Goal: Information Seeking & Learning: Learn about a topic

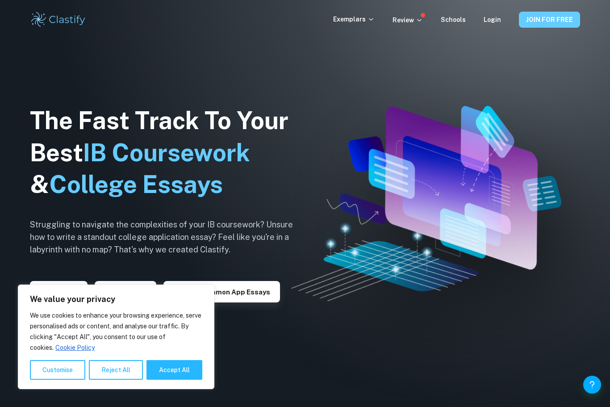
click at [526, 25] on button "JOIN FOR FREE" at bounding box center [549, 20] width 61 height 16
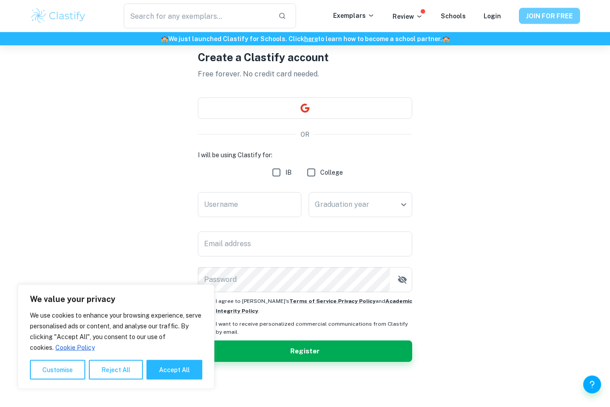
scroll to position [45, 0]
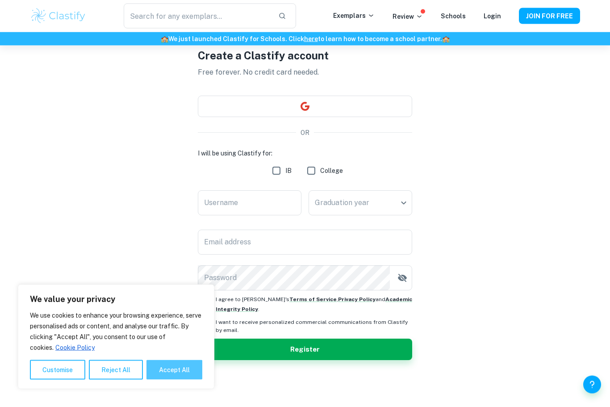
click at [178, 380] on button "Accept All" at bounding box center [174, 370] width 56 height 20
checkbox input "true"
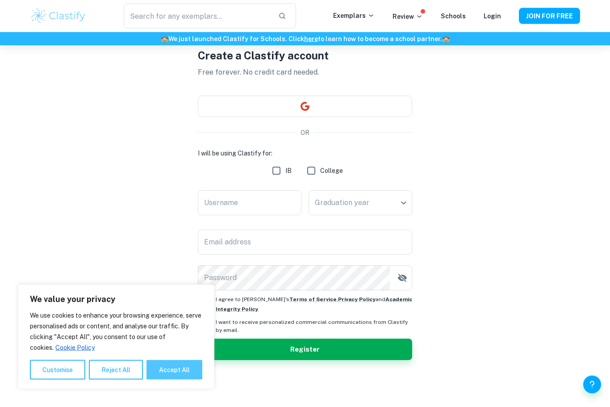
checkbox input "true"
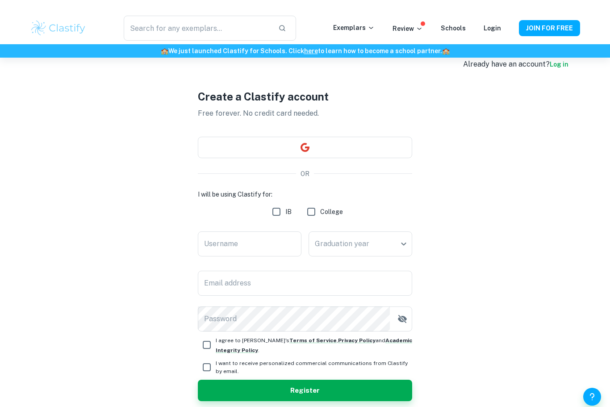
scroll to position [0, 0]
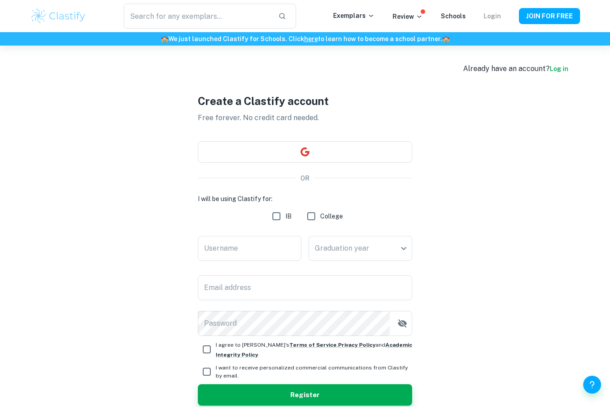
click at [487, 15] on link "Login" at bounding box center [492, 16] width 17 height 7
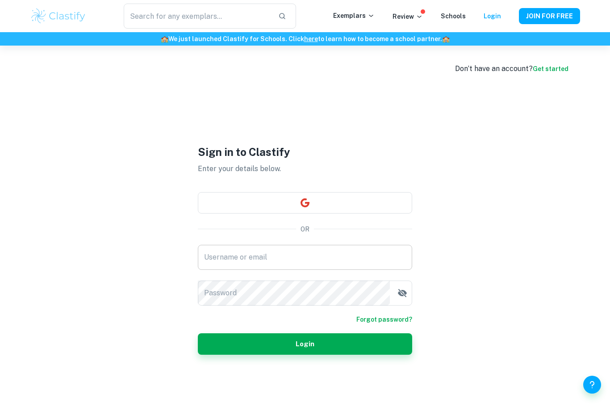
click at [320, 270] on input "Username or email" at bounding box center [305, 257] width 214 height 25
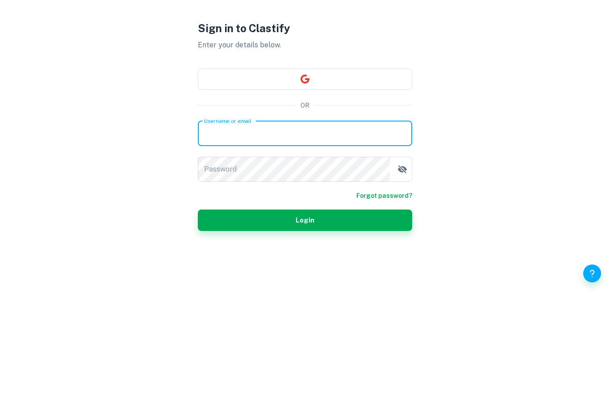
type input "nathan.dergam@enkoschools.com"
click at [305, 321] on button "Login" at bounding box center [305, 331] width 214 height 21
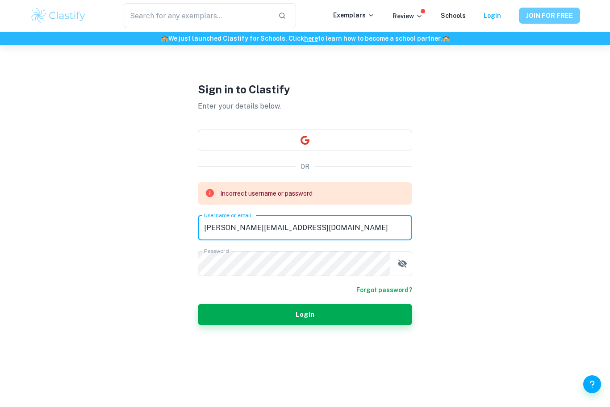
click at [545, 11] on button "JOIN FOR FREE" at bounding box center [549, 16] width 61 height 16
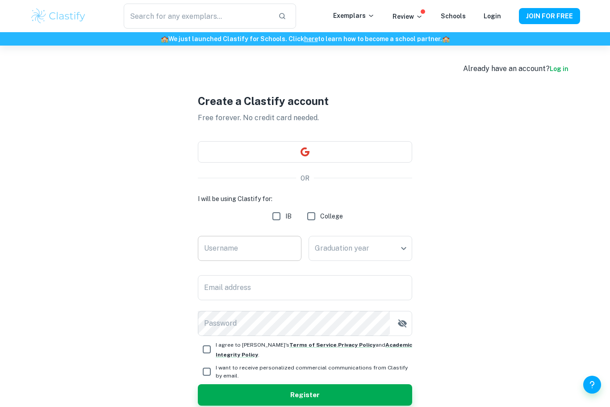
click at [278, 260] on input "Username" at bounding box center [250, 248] width 104 height 25
type input "nathan.dergam@enkoschools.com"
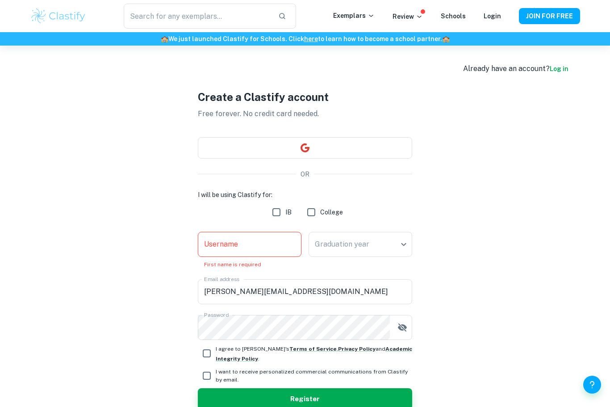
click at [289, 257] on input "Username" at bounding box center [250, 244] width 104 height 25
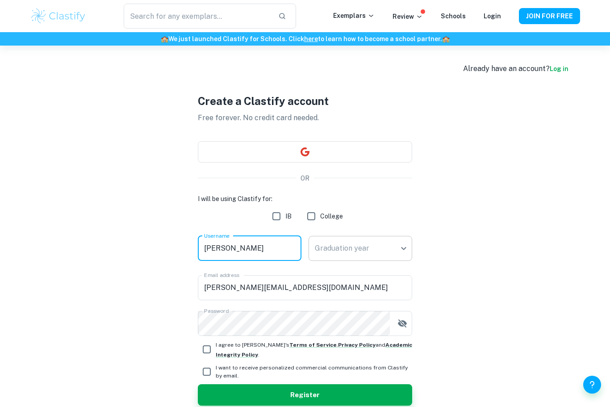
type input "Nathan"
click at [388, 265] on body "We value your privacy We use cookies to enhance your browsing experience, serve…" at bounding box center [305, 249] width 610 height 407
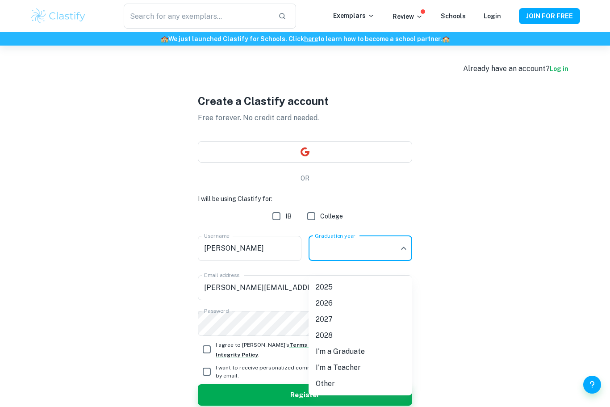
click at [355, 309] on li "2026" at bounding box center [361, 303] width 104 height 16
type input "2026"
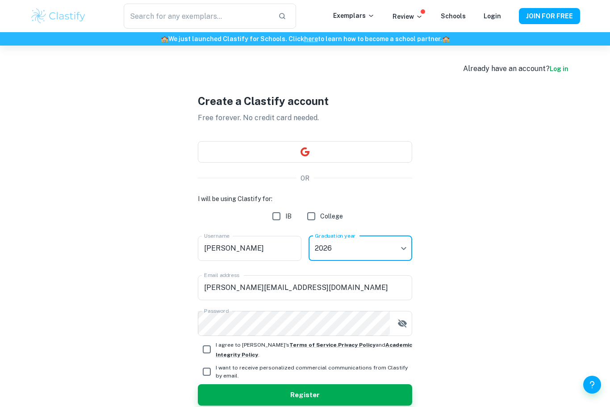
click at [271, 225] on input "IB" at bounding box center [276, 216] width 18 height 18
checkbox input "true"
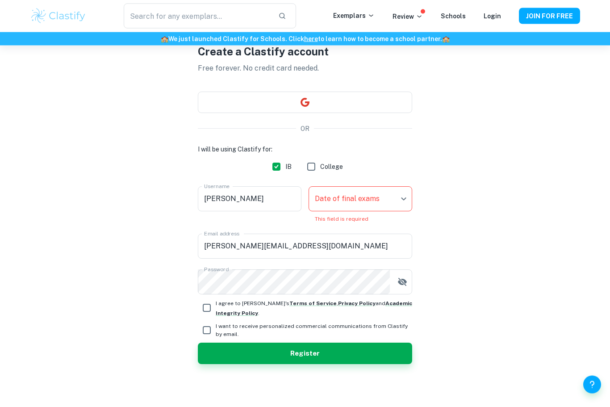
scroll to position [45, 0]
click at [208, 317] on input "I agree to Clastify's Terms of Service , Privacy Policy and Academic Integrity …" at bounding box center [207, 308] width 18 height 18
checkbox input "true"
click at [211, 339] on input "I want to receive personalized commercial communications from Clastify by email." at bounding box center [207, 330] width 18 height 18
checkbox input "true"
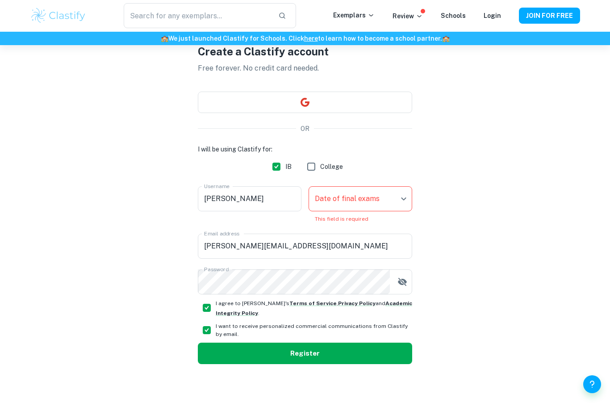
click at [273, 364] on button "Register" at bounding box center [305, 353] width 214 height 21
click at [323, 364] on button "Register" at bounding box center [305, 353] width 214 height 21
click at [332, 364] on button "Register" at bounding box center [305, 353] width 214 height 21
click at [333, 363] on button "Register" at bounding box center [305, 353] width 214 height 21
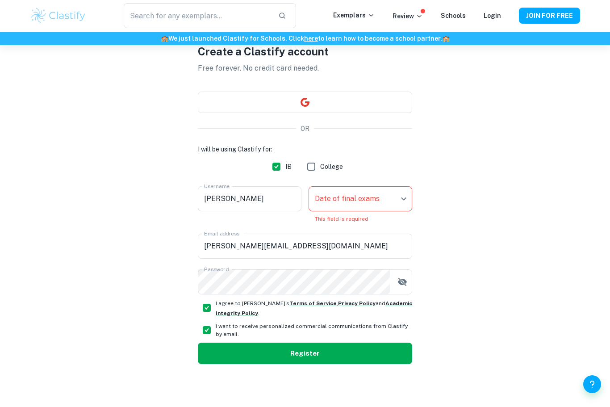
click at [333, 363] on button "Register" at bounding box center [305, 353] width 214 height 21
click at [335, 363] on button "Register" at bounding box center [305, 353] width 214 height 21
click at [374, 222] on body "We value your privacy We use cookies to enhance your browsing experience, serve…" at bounding box center [305, 203] width 610 height 407
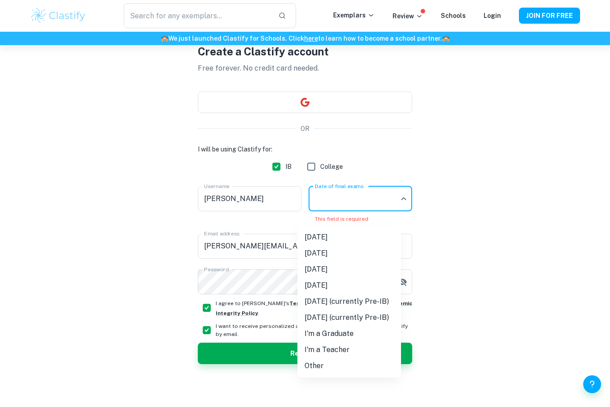
click at [341, 273] on li "[DATE]" at bounding box center [349, 270] width 104 height 16
type input "M26"
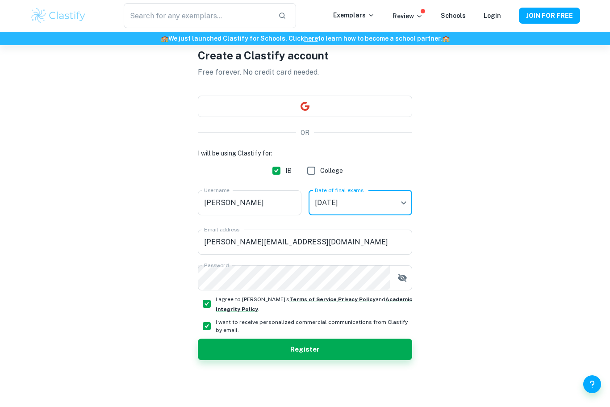
click at [320, 359] on button "Register" at bounding box center [305, 349] width 214 height 21
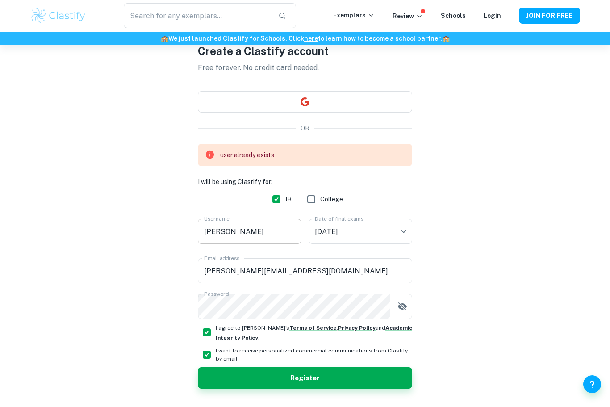
click at [222, 242] on input "Nathan" at bounding box center [250, 231] width 104 height 25
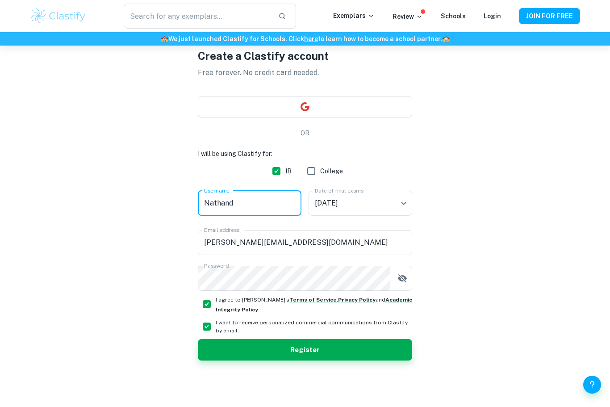
type input "Nathand"
click at [342, 360] on button "Register" at bounding box center [305, 349] width 214 height 21
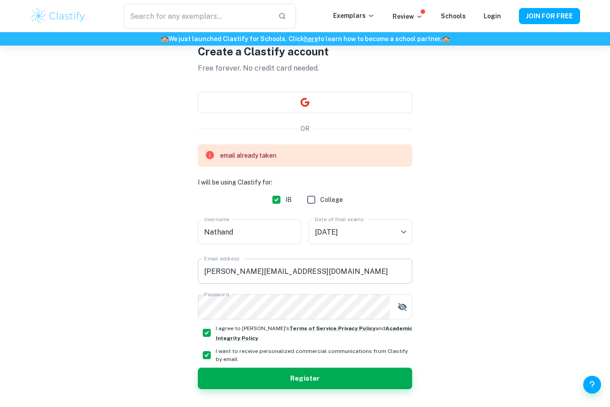
click at [326, 270] on input "nathan.dergam@enkoschools.com" at bounding box center [305, 271] width 214 height 25
click at [323, 272] on input "nathan.dergam@enkoschools.com" at bounding box center [305, 271] width 214 height 25
type input "nthb830@gmail.com"
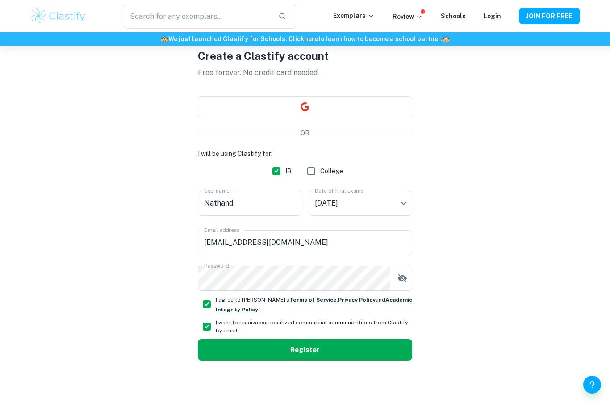
click at [334, 355] on button "Register" at bounding box center [305, 349] width 214 height 21
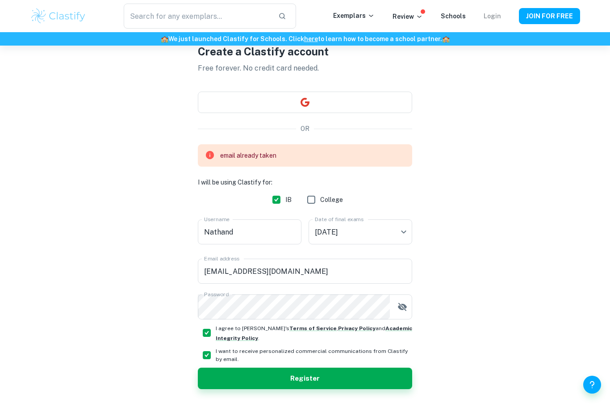
click at [494, 18] on link "Login" at bounding box center [492, 16] width 17 height 7
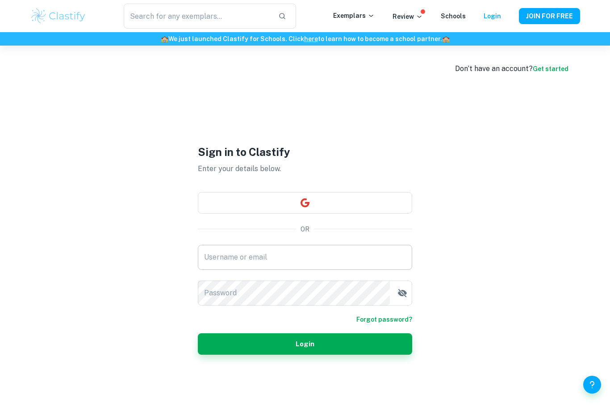
click at [303, 270] on input "Username or email" at bounding box center [305, 257] width 214 height 25
type input "nathan.dergam@enkoschools.com"
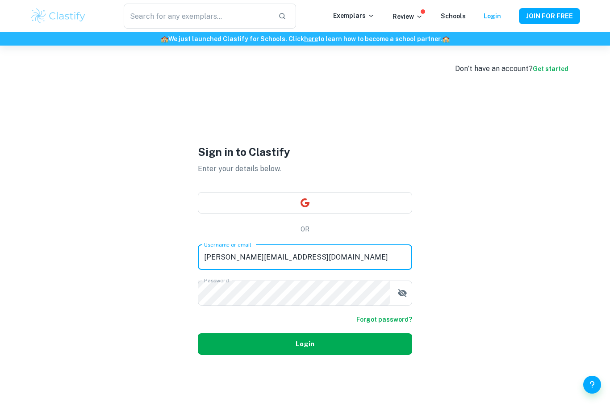
click at [356, 355] on button "Login" at bounding box center [305, 343] width 214 height 21
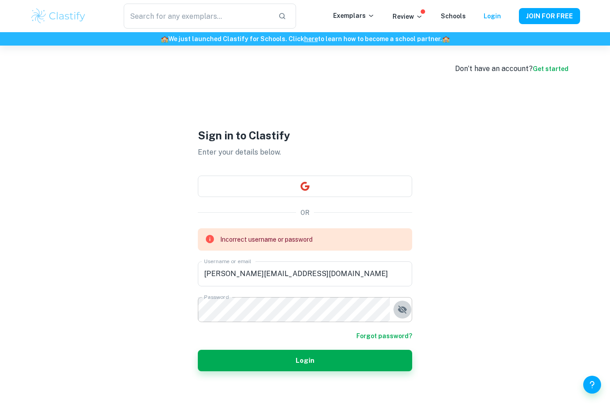
click at [406, 315] on icon "button" at bounding box center [402, 309] width 11 height 11
click at [400, 326] on form "Incorrect username or password Username or email nathan.dergam@enkoschools.com …" at bounding box center [305, 299] width 214 height 143
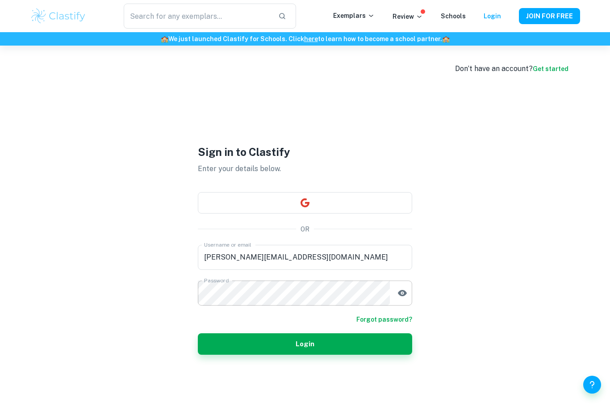
click at [402, 293] on circle "button" at bounding box center [402, 292] width 1 height 1
click at [338, 270] on input "nathan.dergam@enkoschools.com" at bounding box center [305, 257] width 214 height 25
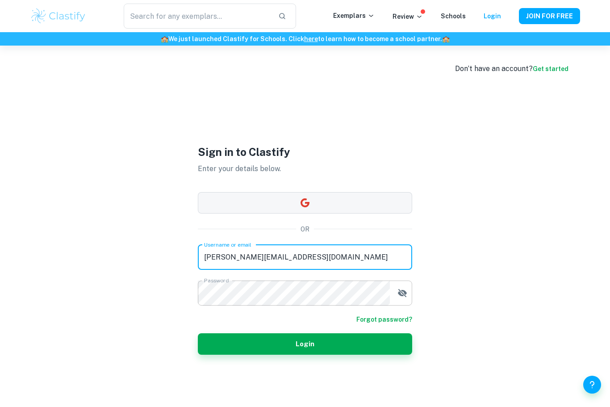
click at [344, 213] on button "button" at bounding box center [305, 202] width 214 height 21
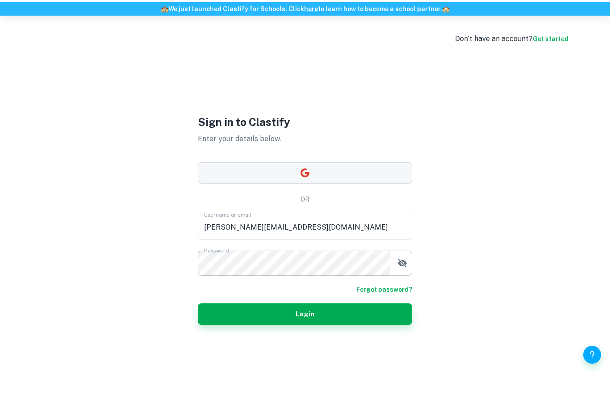
scroll to position [30, 0]
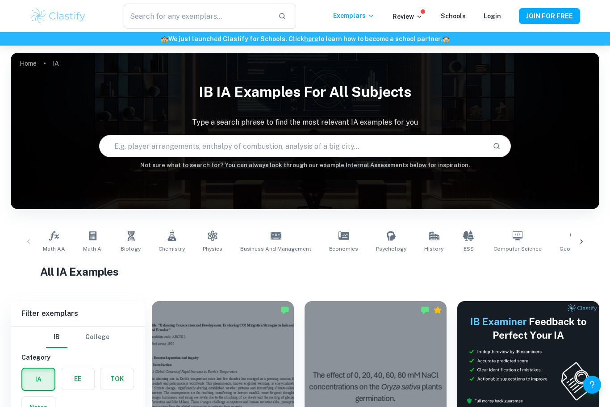
scroll to position [54, 0]
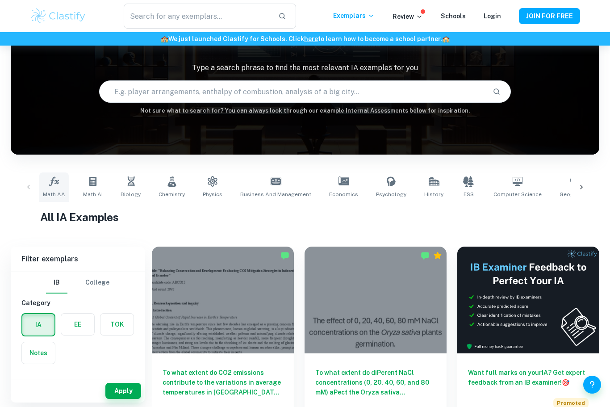
click at [60, 190] on span "Math AA" at bounding box center [54, 194] width 22 height 8
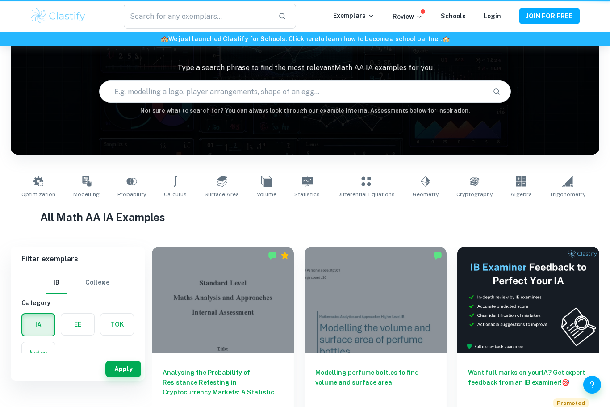
type input "Math AA"
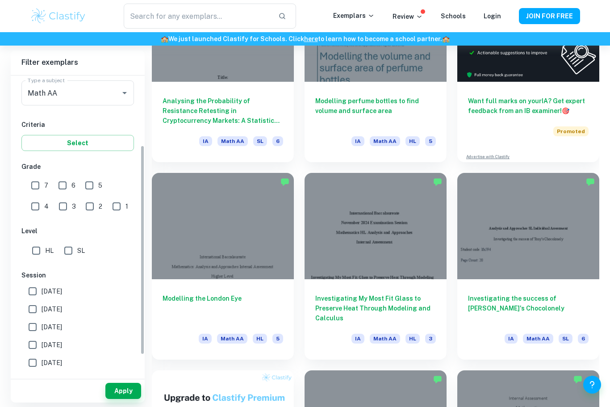
scroll to position [107, 0]
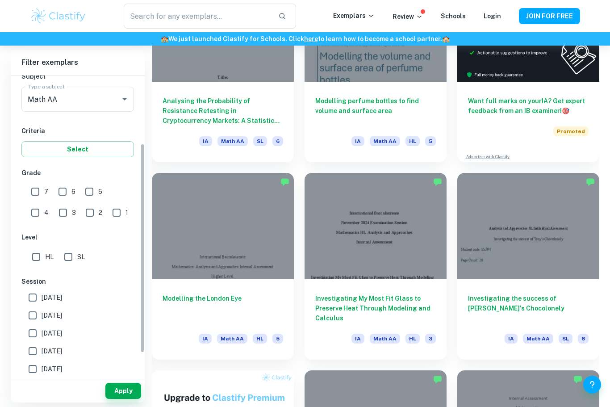
click at [41, 196] on input "7" at bounding box center [35, 192] width 18 height 18
checkbox input "true"
click at [62, 300] on span "[DATE]" at bounding box center [52, 297] width 21 height 10
click at [42, 300] on input "[DATE]" at bounding box center [33, 297] width 18 height 18
checkbox input "true"
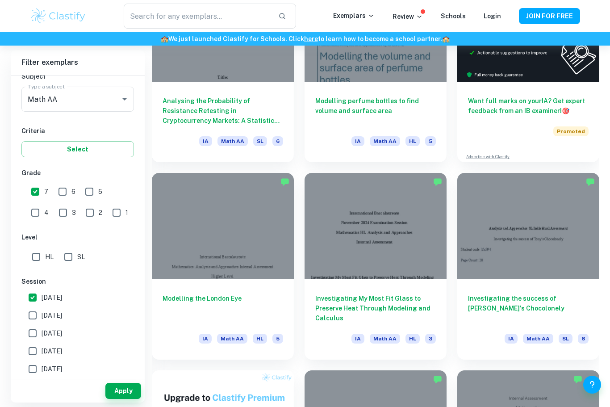
click at [75, 261] on input "SL" at bounding box center [68, 257] width 18 height 18
checkbox input "true"
click at [133, 399] on button "Apply" at bounding box center [123, 391] width 36 height 16
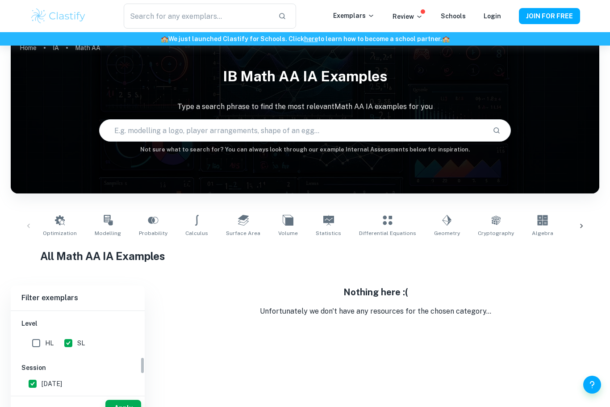
scroll to position [255, 0]
click at [35, 389] on input "[DATE]" at bounding box center [33, 385] width 18 height 18
checkbox input "false"
click at [121, 406] on button "Apply" at bounding box center [123, 408] width 36 height 16
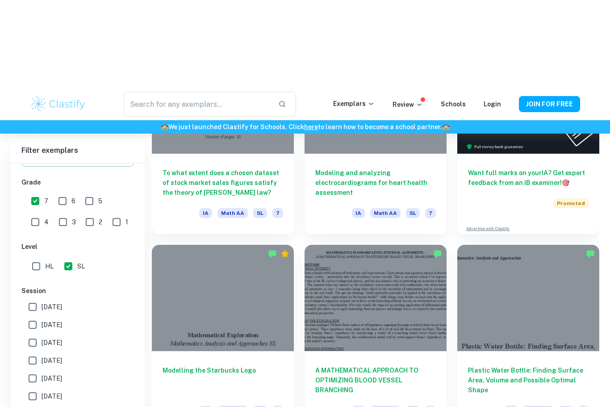
scroll to position [184, 0]
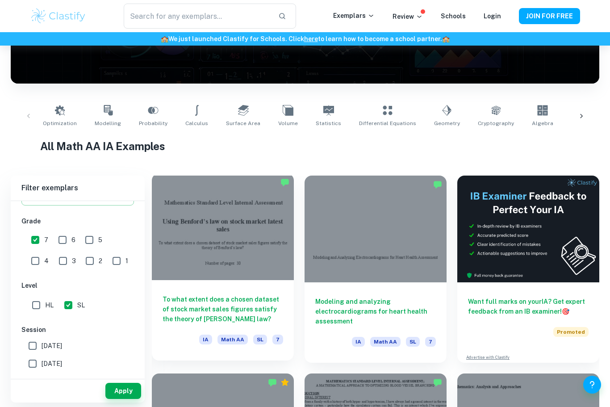
click at [246, 276] on div at bounding box center [223, 226] width 142 height 107
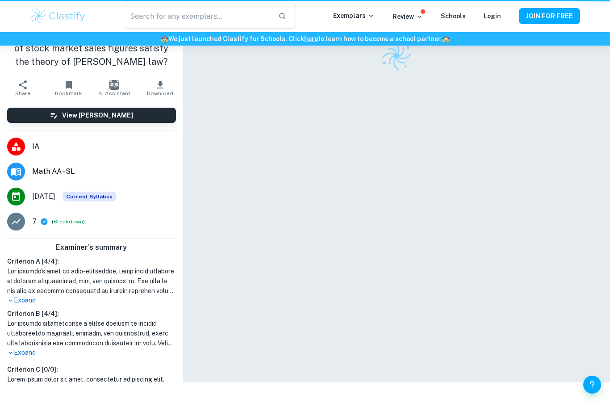
scroll to position [19, 0]
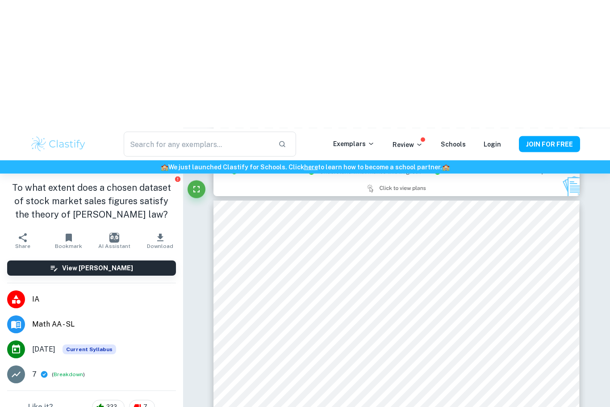
type input "2"
